Goal: Navigation & Orientation: Find specific page/section

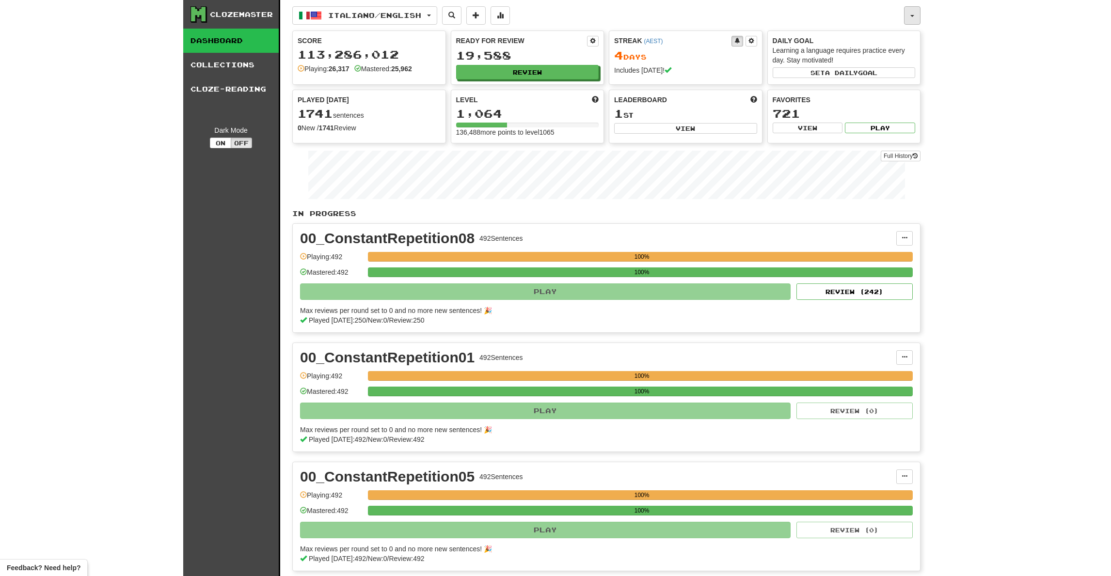
click at [907, 14] on button "button" at bounding box center [912, 15] width 16 height 18
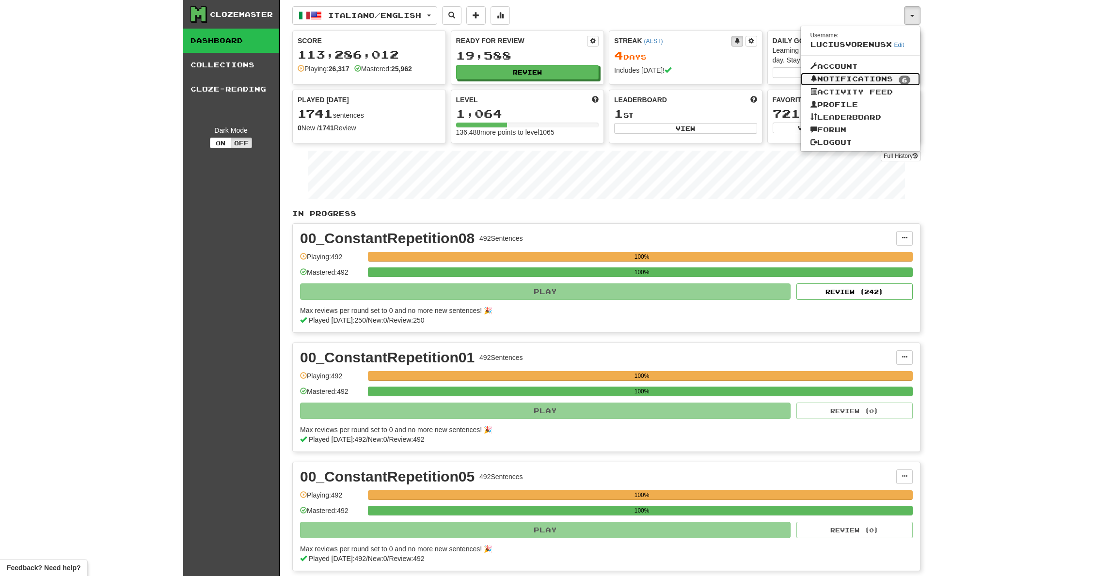
click at [843, 78] on link "Notifications 6" at bounding box center [861, 80] width 120 height 14
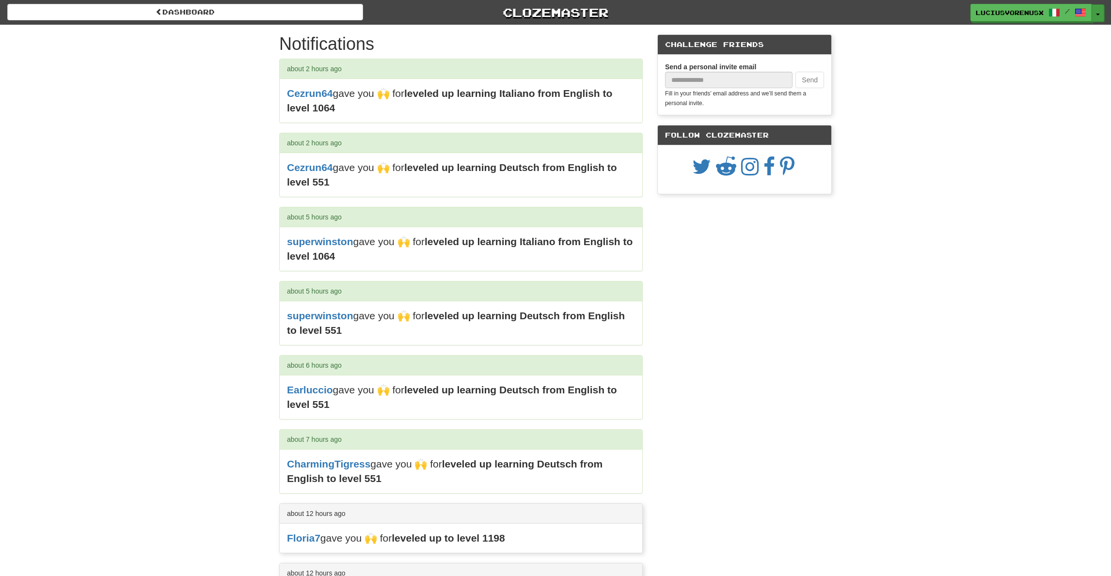
click at [1098, 15] on span "button" at bounding box center [1098, 15] width 4 height 2
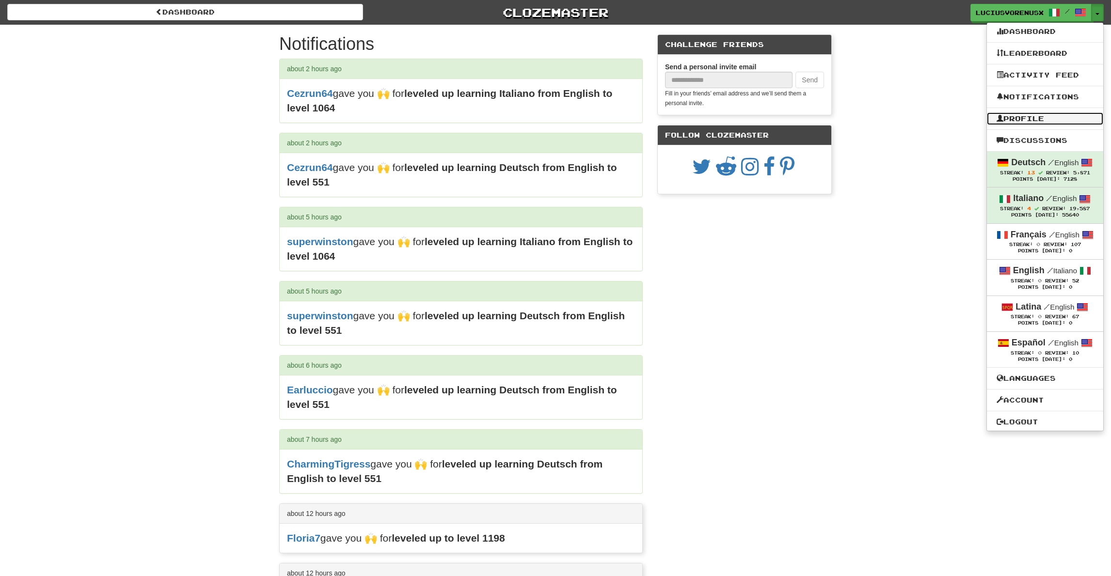
click at [1020, 114] on link "Profile" at bounding box center [1045, 118] width 116 height 13
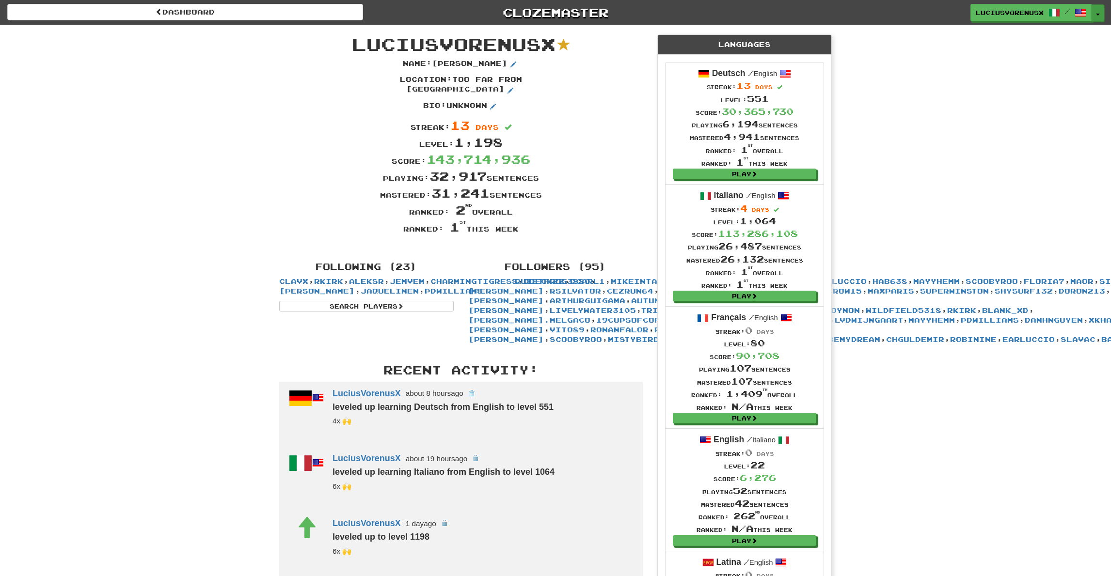
click at [1096, 12] on button "Toggle Dropdown" at bounding box center [1098, 12] width 13 height 17
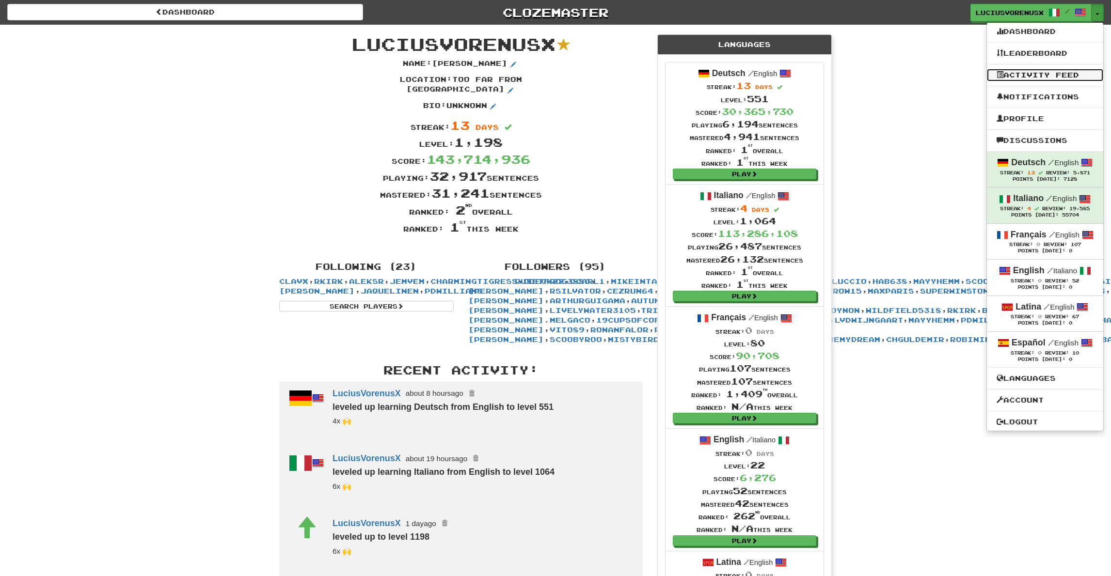
click at [1039, 72] on link "Activity Feed" at bounding box center [1045, 75] width 116 height 13
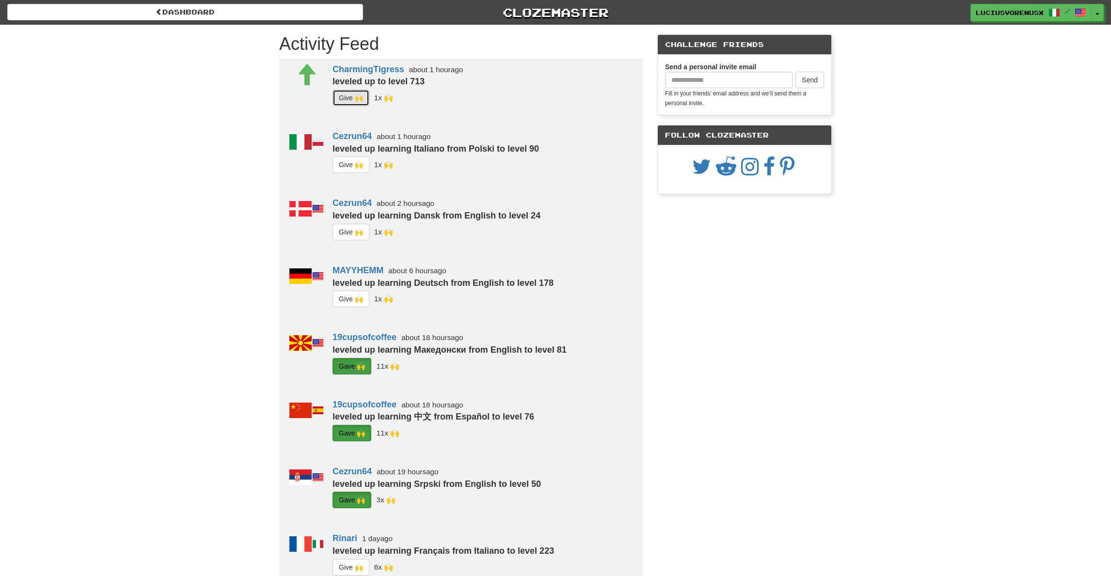
click at [346, 96] on button "G i ve 🙌" at bounding box center [351, 98] width 37 height 16
click at [353, 164] on button "G i ve 🙌" at bounding box center [351, 165] width 37 height 16
click at [354, 236] on button "G i ve 🙌" at bounding box center [351, 232] width 37 height 16
click at [1098, 14] on span "button" at bounding box center [1098, 15] width 4 height 2
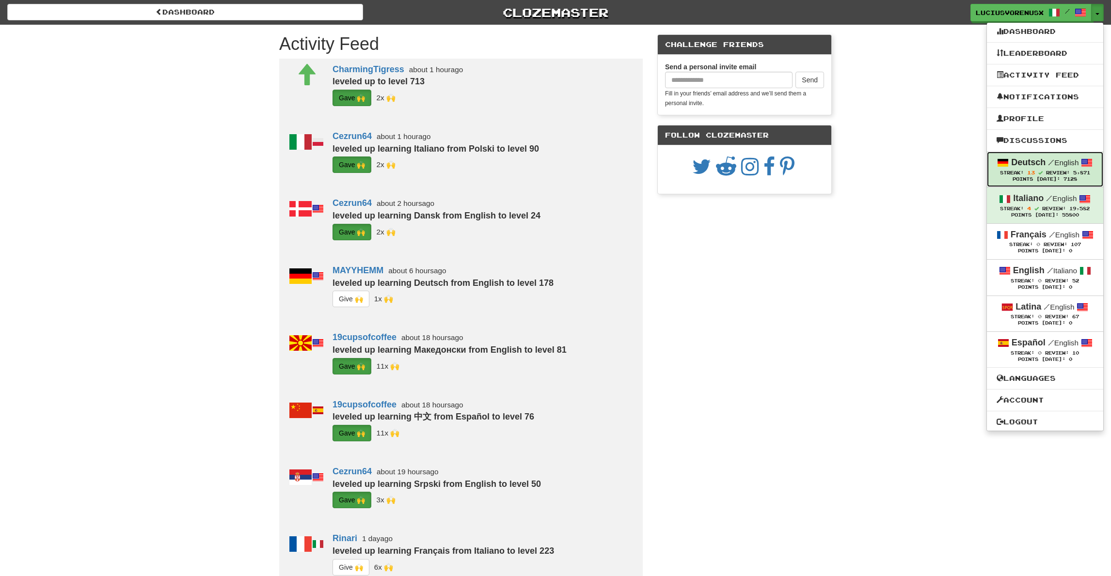
click at [1027, 170] on span "13" at bounding box center [1031, 173] width 8 height 6
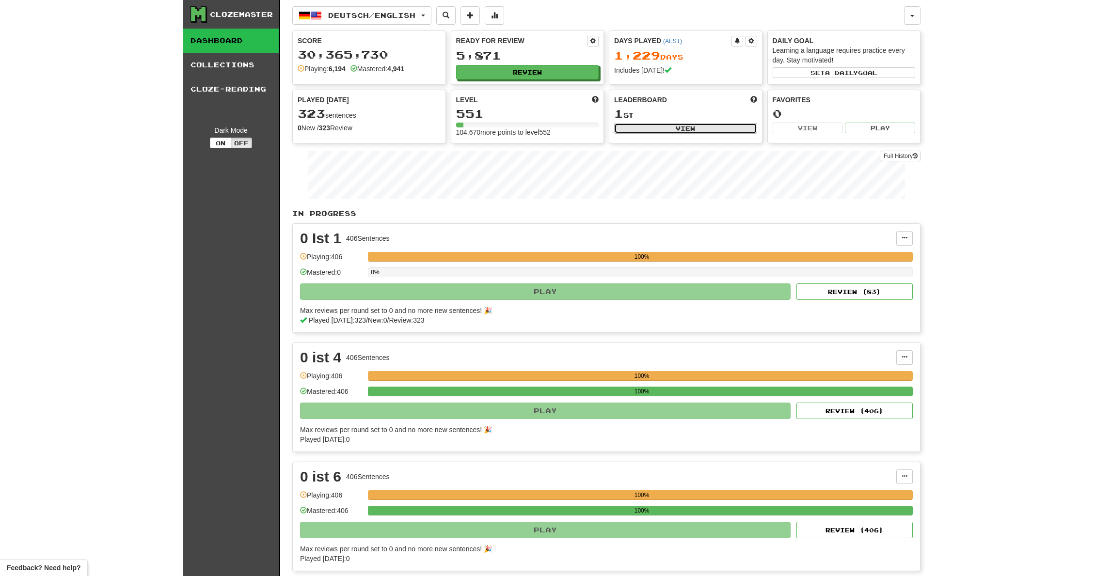
click at [682, 126] on button "View" at bounding box center [685, 128] width 143 height 11
select select "**********"
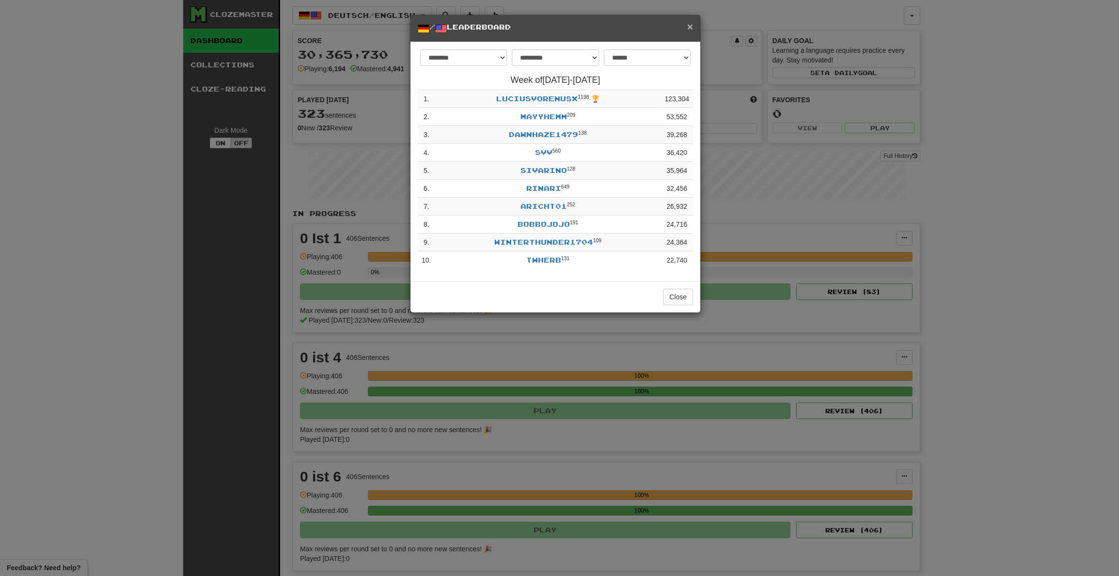
click at [688, 22] on span "×" at bounding box center [690, 26] width 6 height 11
